Goal: Navigation & Orientation: Find specific page/section

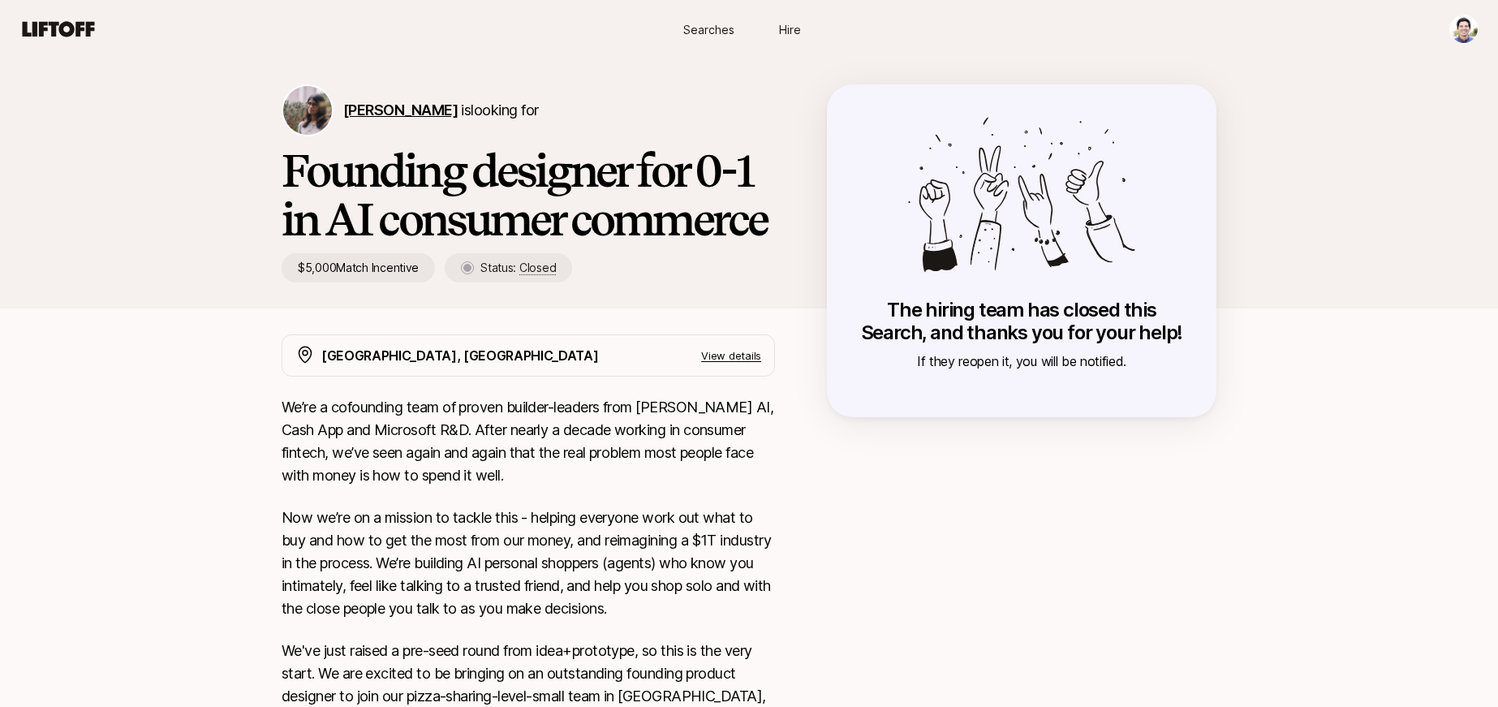
click at [377, 107] on span "[PERSON_NAME]" at bounding box center [400, 109] width 114 height 17
click at [50, 22] on icon at bounding box center [59, 28] width 72 height 15
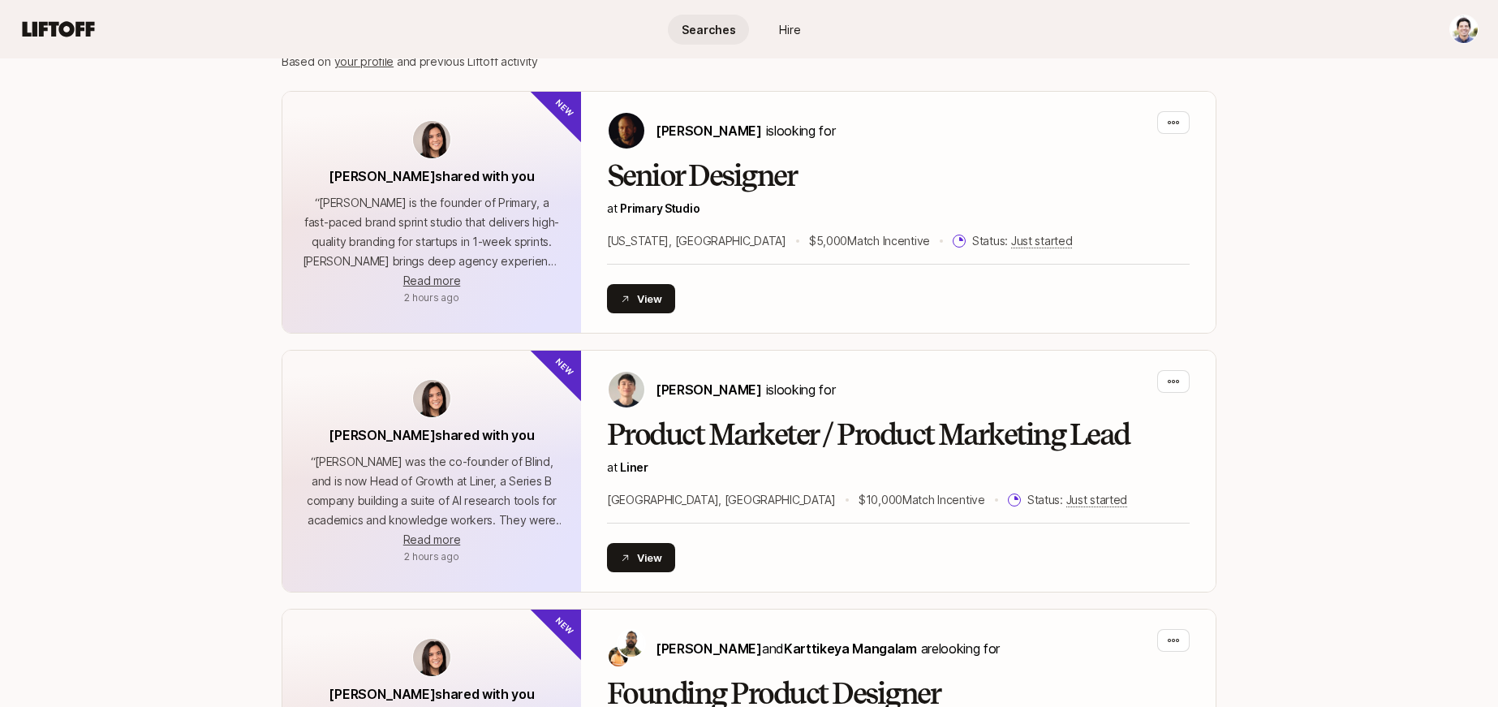
scroll to position [413, 0]
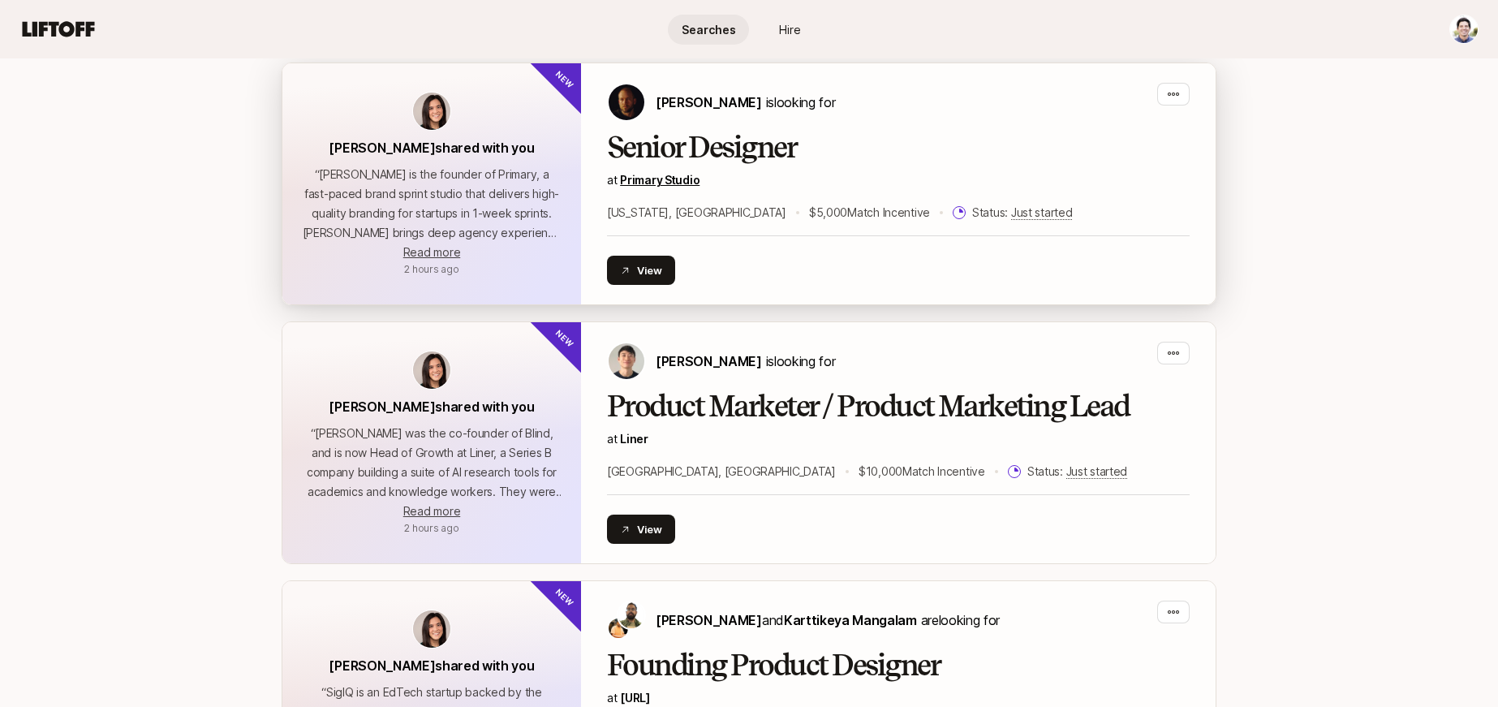
click at [666, 175] on link "Primary Studio" at bounding box center [660, 180] width 80 height 14
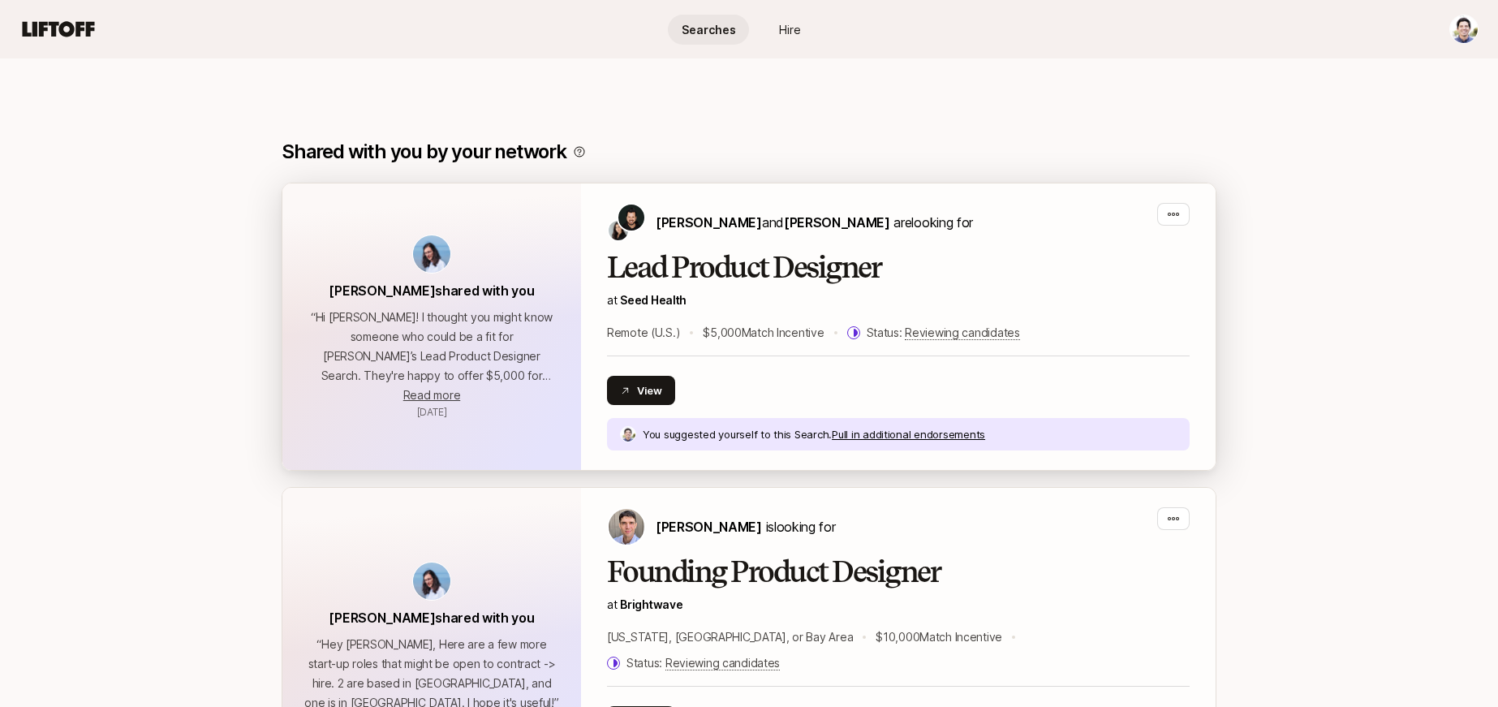
scroll to position [1495, 0]
click at [654, 390] on button "View" at bounding box center [641, 389] width 68 height 29
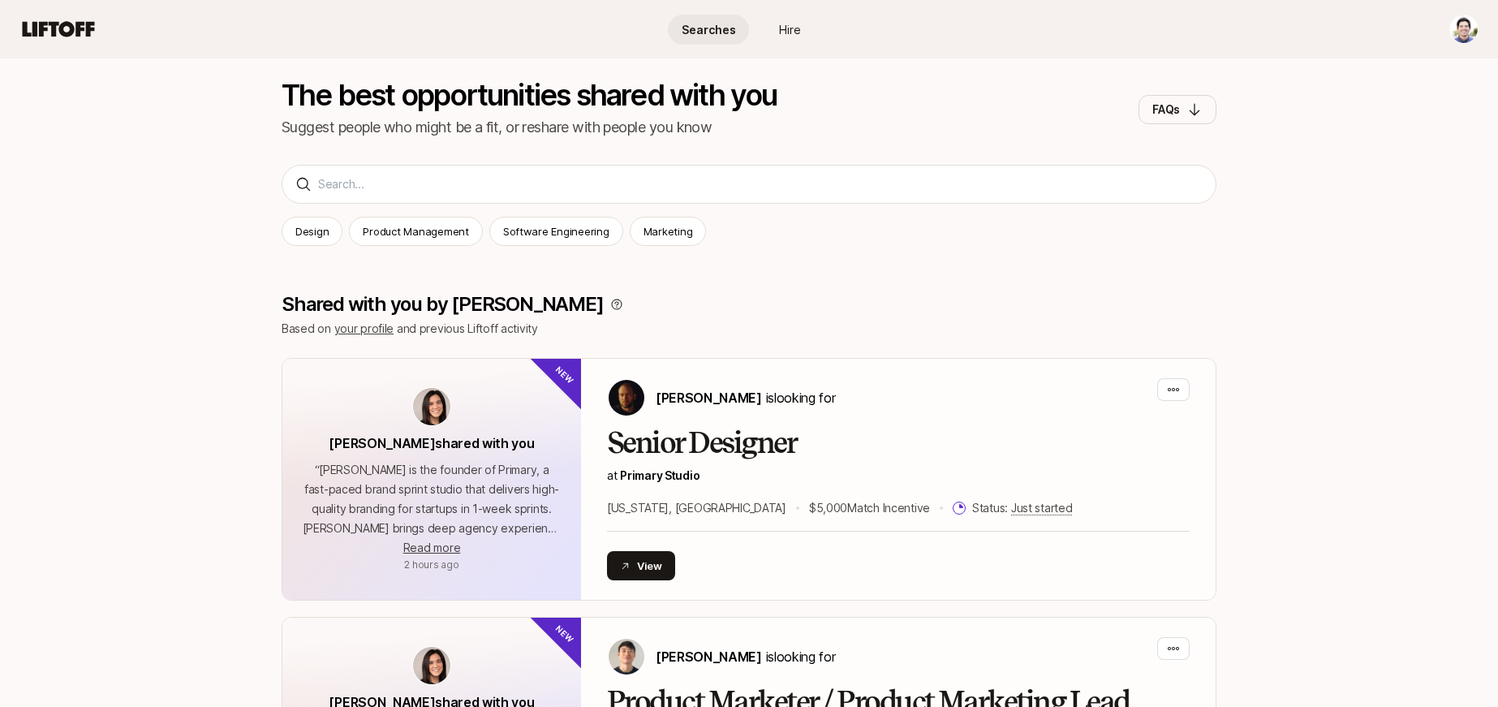
scroll to position [0, 0]
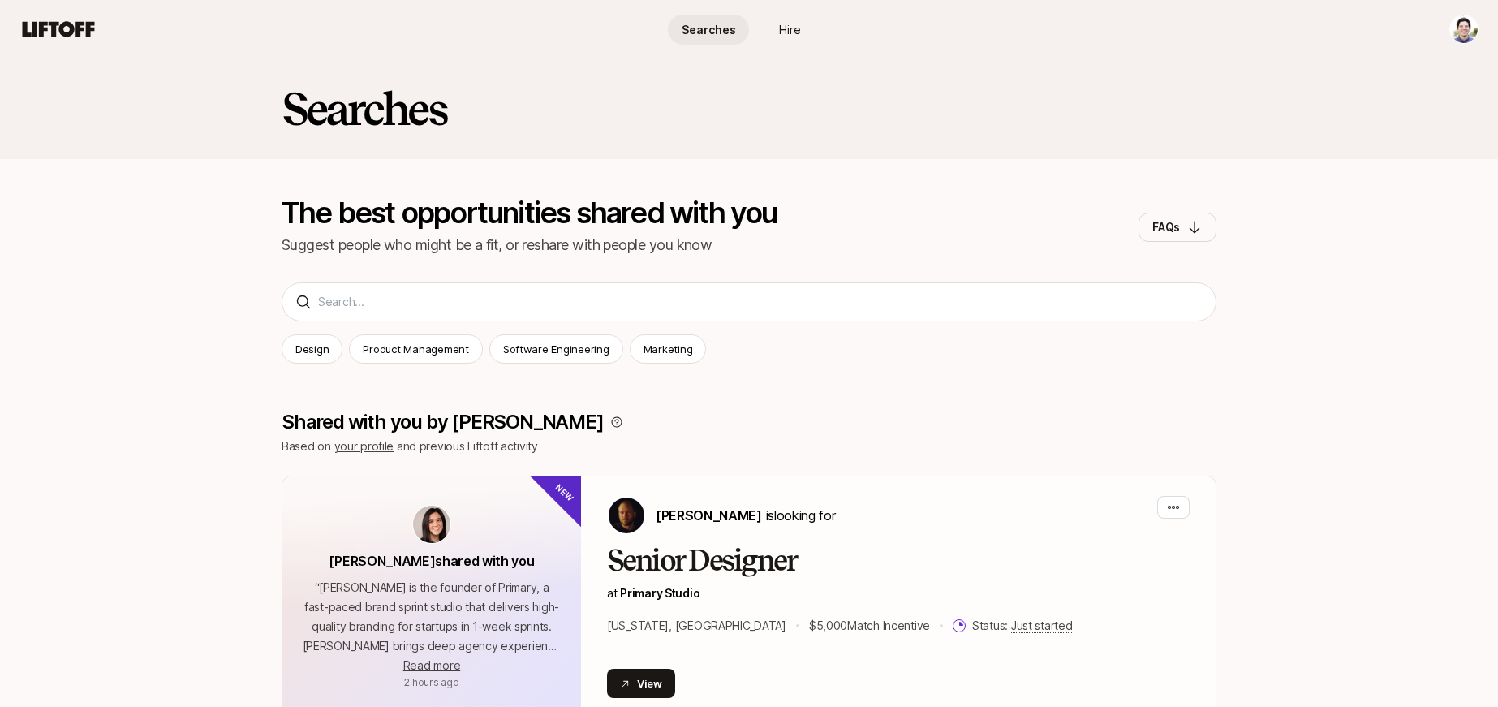
click at [351, 106] on h2 "Searches" at bounding box center [364, 108] width 165 height 49
click at [787, 32] on span "Hire" at bounding box center [790, 29] width 22 height 17
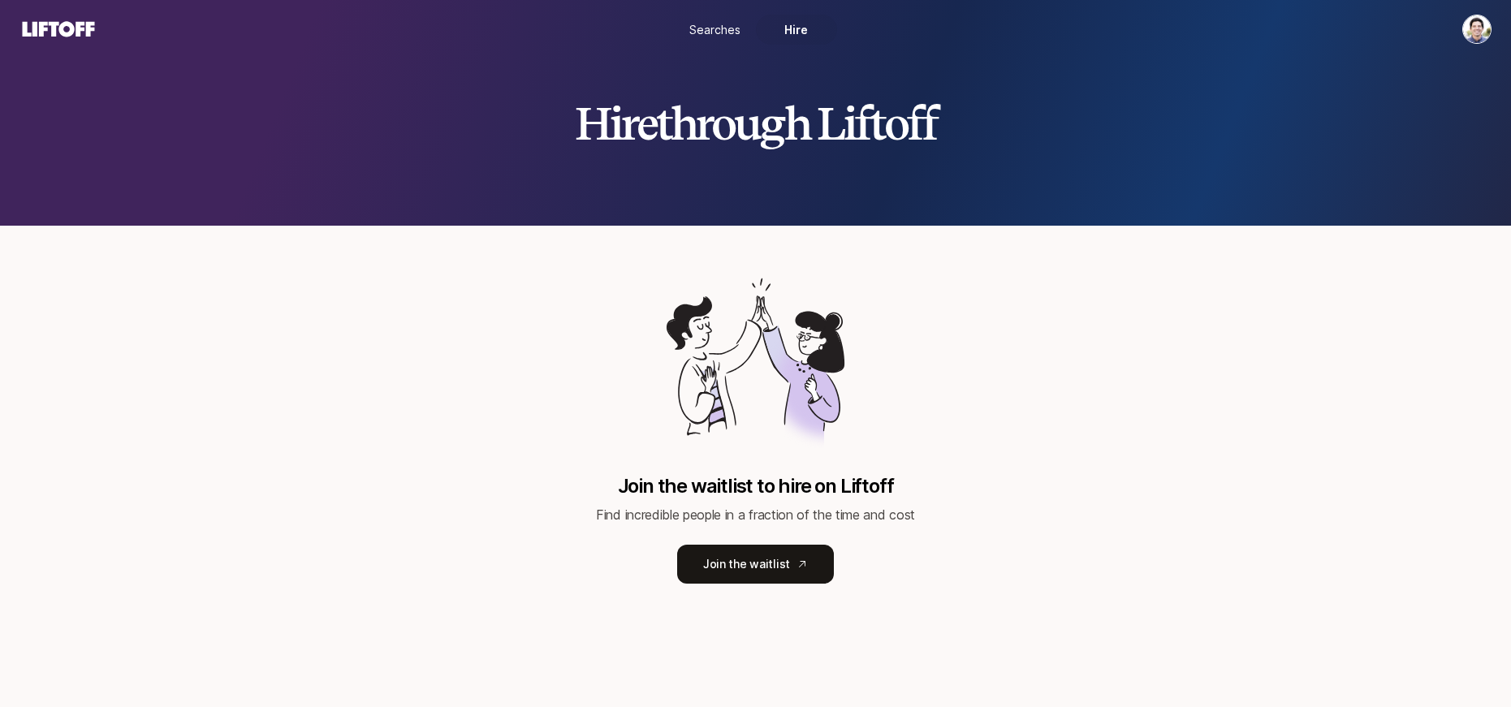
click at [722, 31] on span "Searches" at bounding box center [714, 29] width 51 height 17
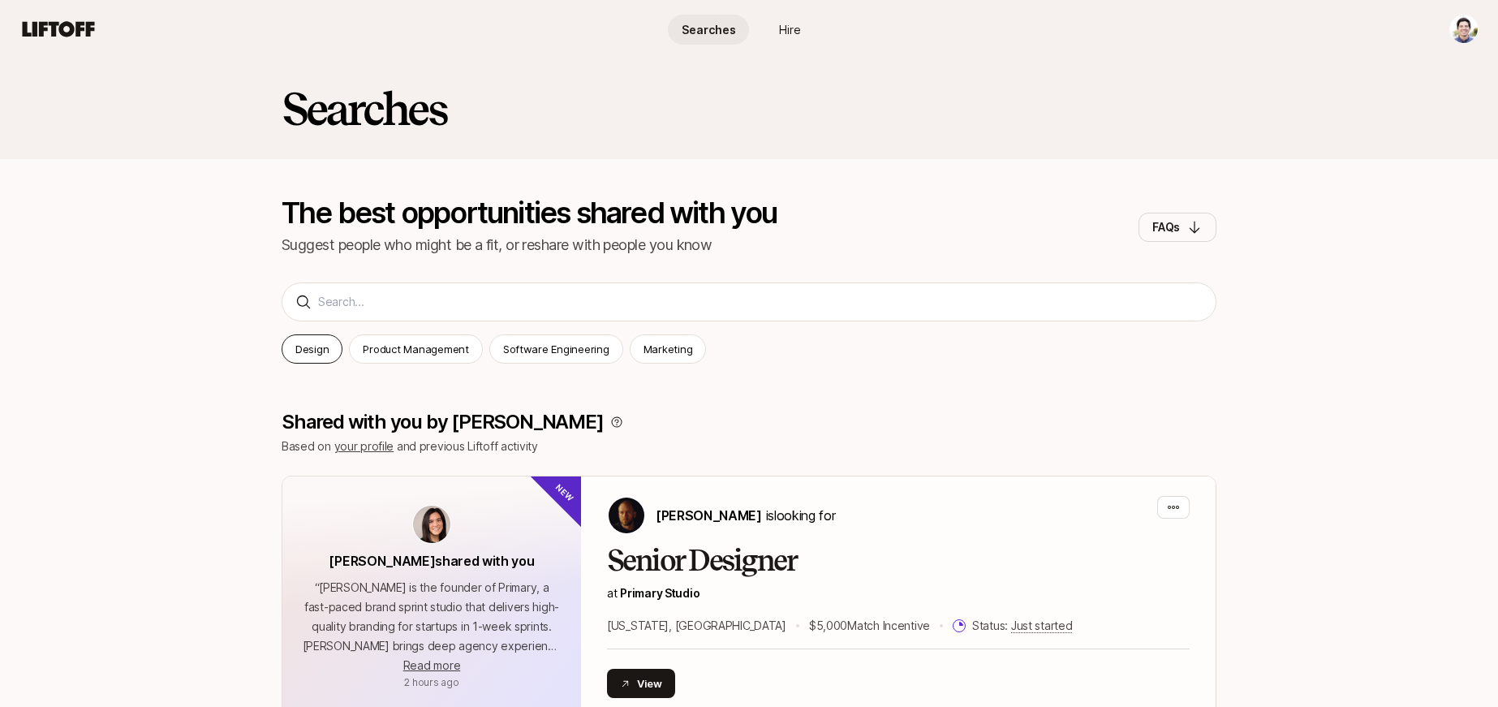
click at [310, 363] on div "Design" at bounding box center [312, 348] width 61 height 29
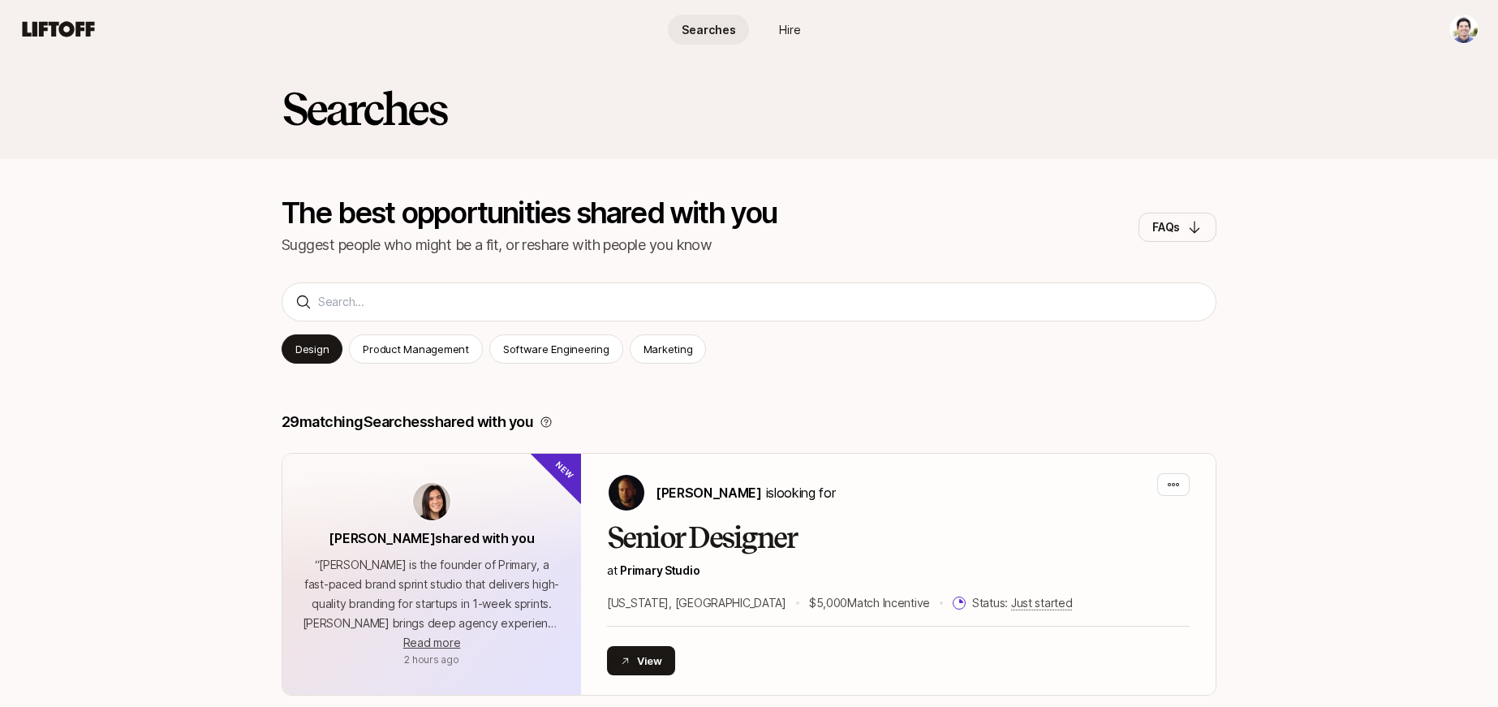
click at [333, 121] on h2 "Searches" at bounding box center [364, 108] width 165 height 49
click at [59, 25] on icon at bounding box center [58, 29] width 78 height 23
click at [65, 37] on icon at bounding box center [58, 29] width 78 height 23
click at [65, 31] on icon at bounding box center [58, 29] width 78 height 23
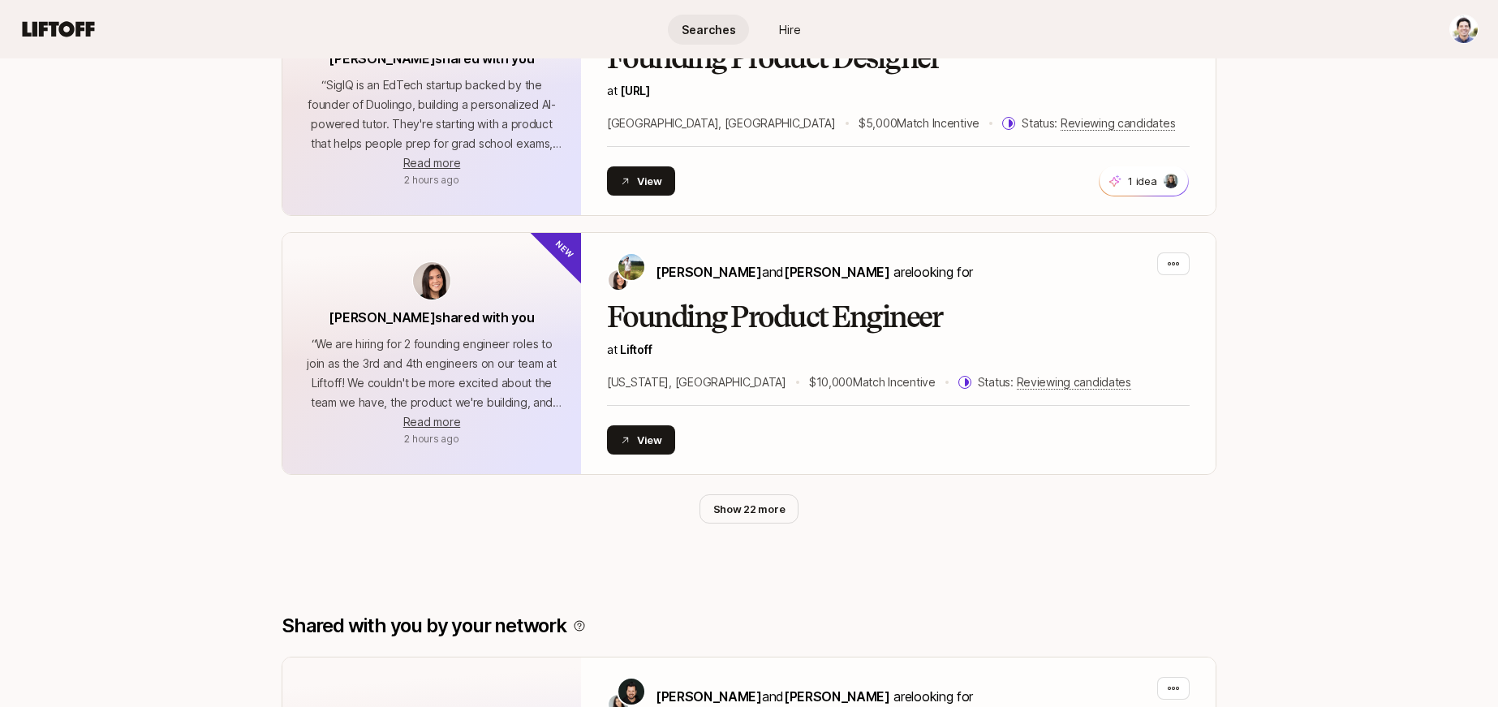
scroll to position [1083, 0]
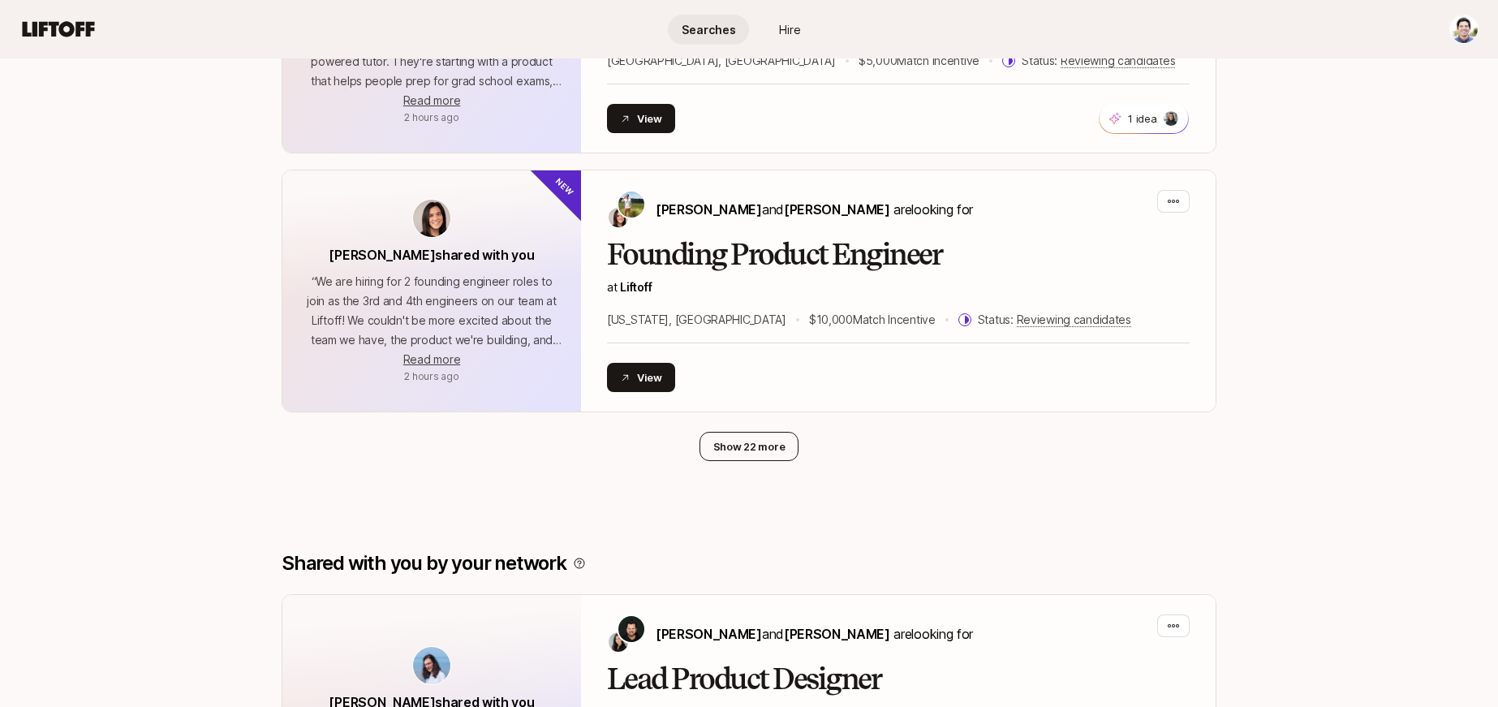
click at [754, 447] on button "Show 22 more" at bounding box center [750, 446] width 100 height 29
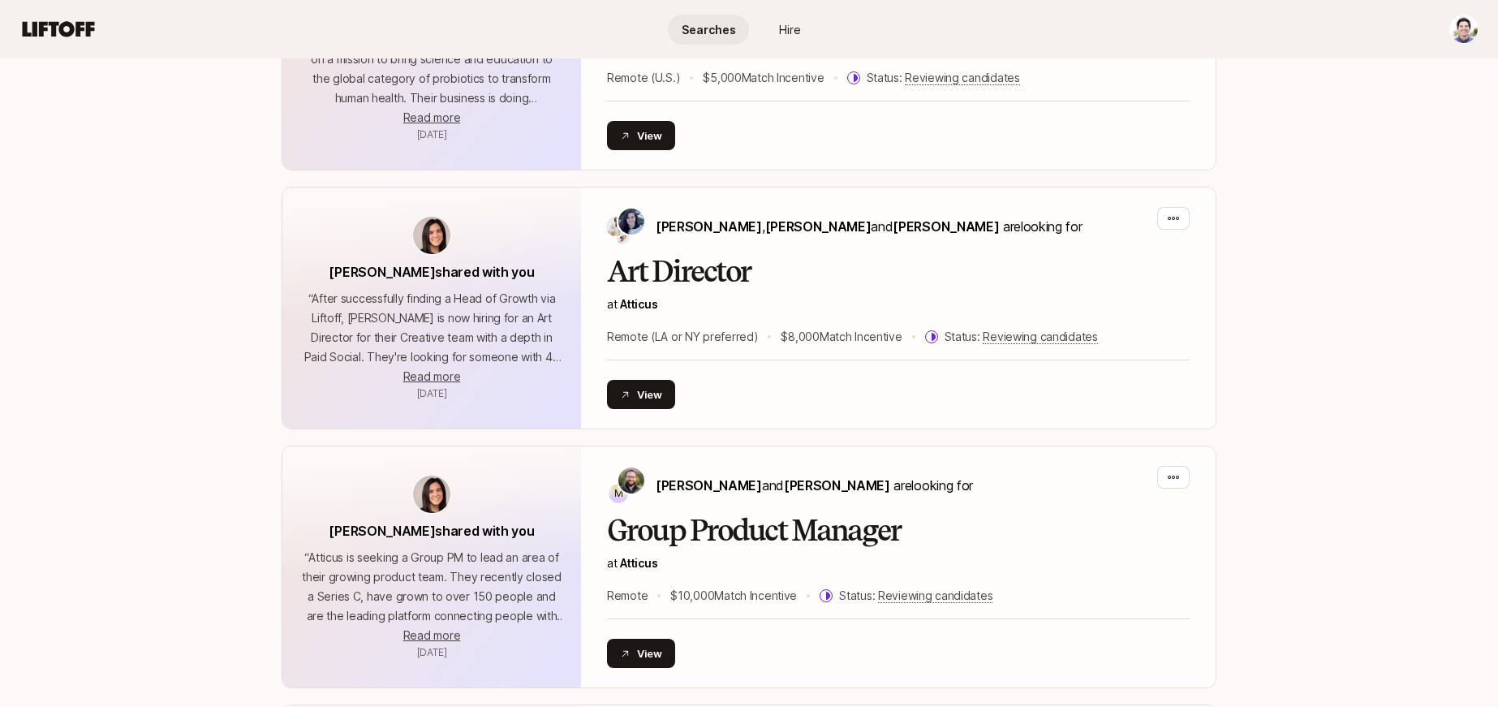
scroll to position [2102, 0]
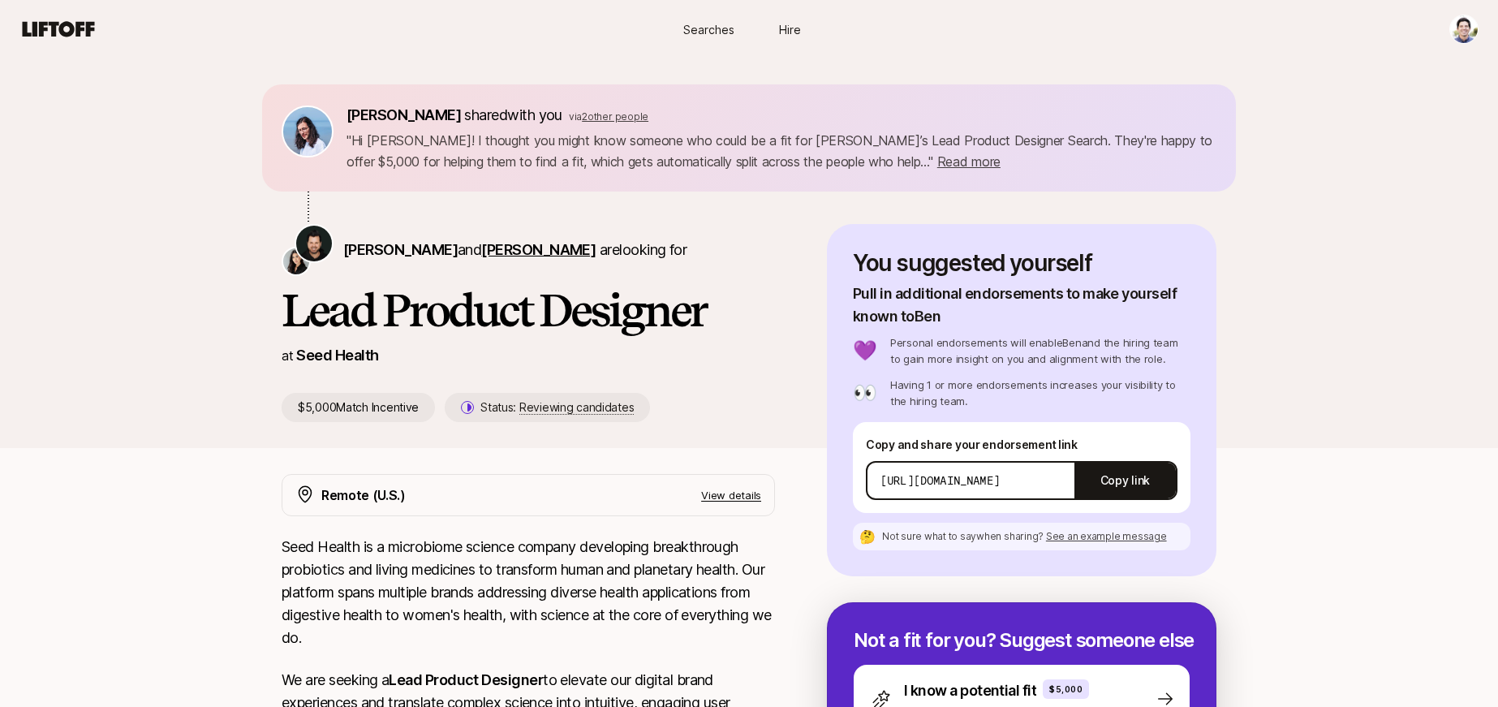
click at [502, 253] on span "[PERSON_NAME]" at bounding box center [538, 249] width 114 height 17
click at [400, 250] on span "[PERSON_NAME]" at bounding box center [400, 249] width 114 height 17
